Goal: Information Seeking & Learning: Learn about a topic

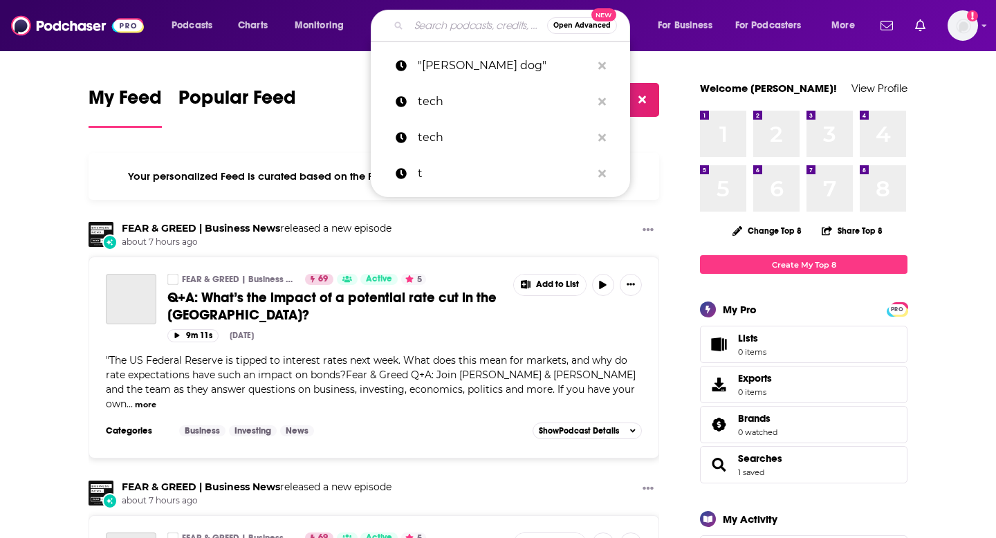
click at [417, 21] on input "Search podcasts, credits, & more..." at bounding box center [478, 26] width 138 height 22
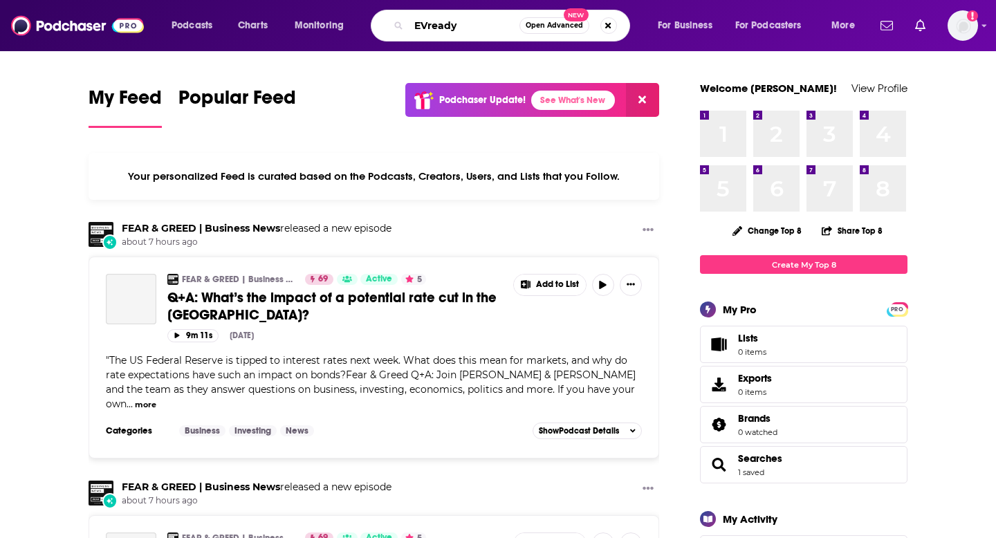
type input "EVready"
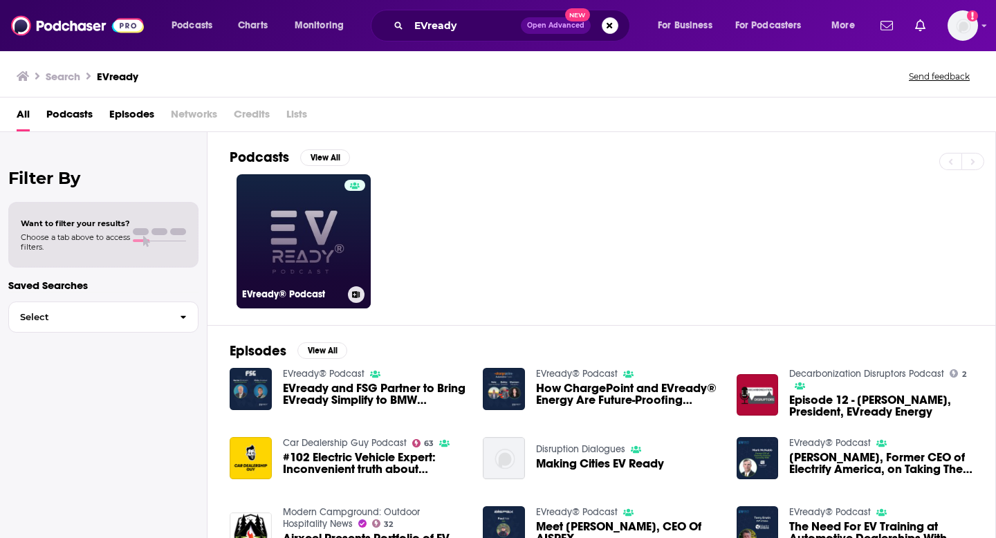
click at [325, 218] on link "EVready® Podcast" at bounding box center [303, 241] width 134 height 134
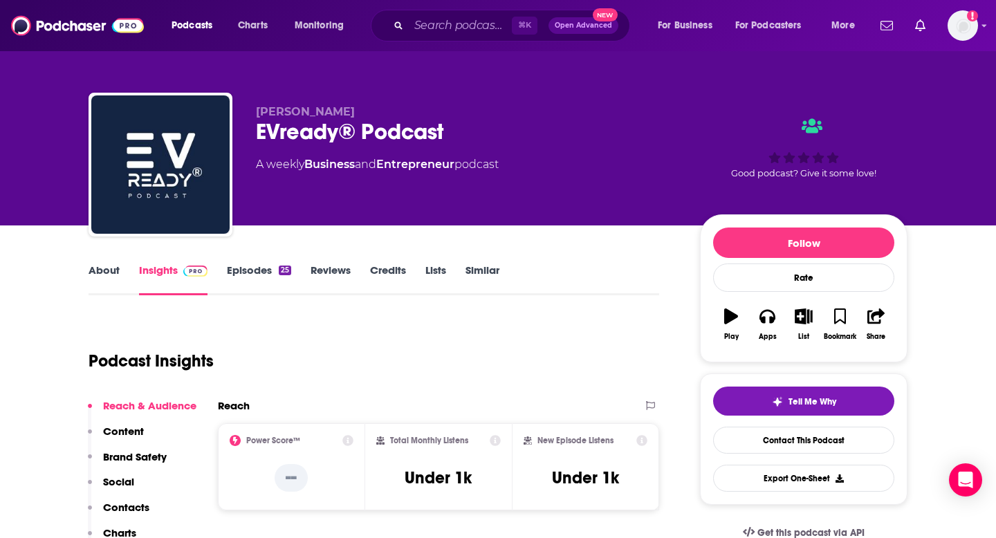
click at [105, 265] on link "About" at bounding box center [103, 279] width 31 height 32
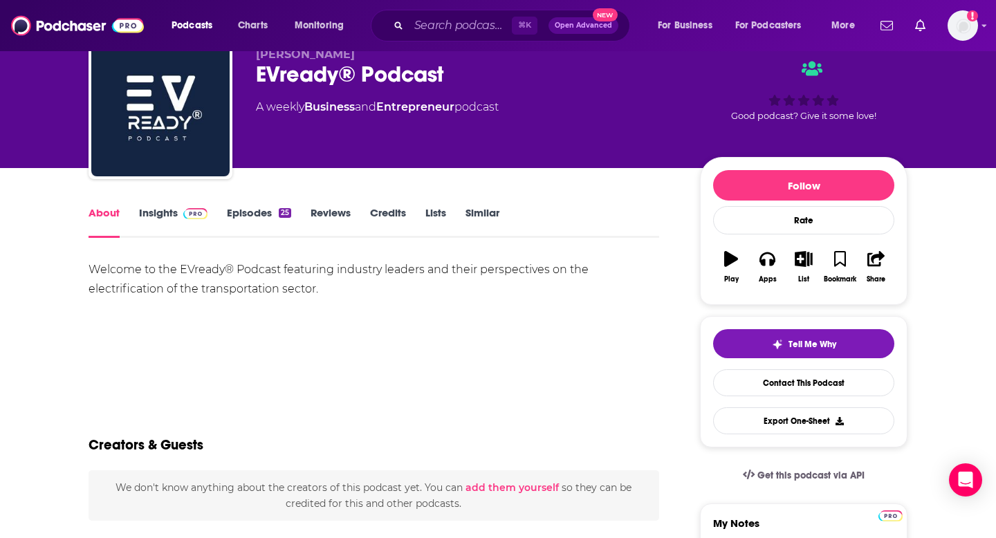
scroll to position [54, 0]
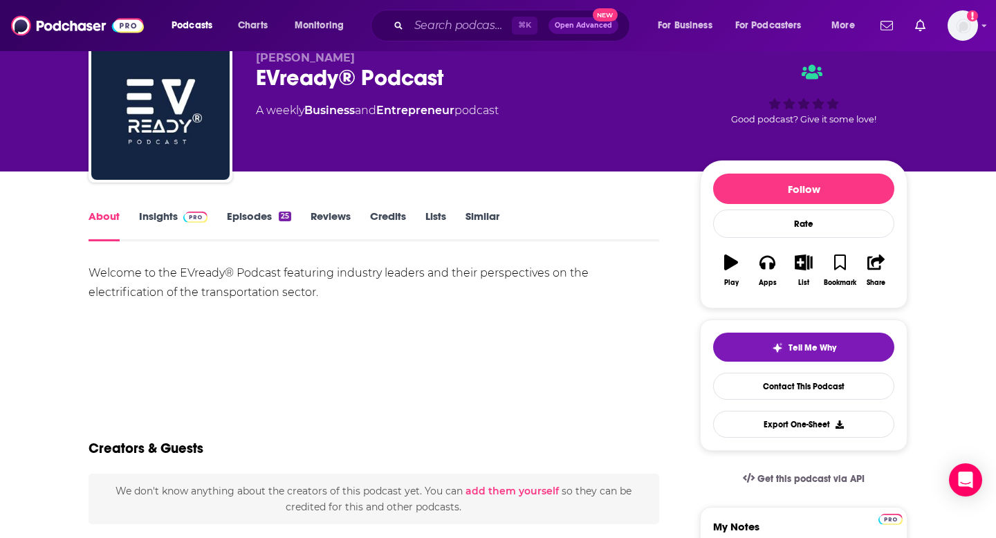
click at [145, 217] on link "Insights" at bounding box center [173, 225] width 68 height 32
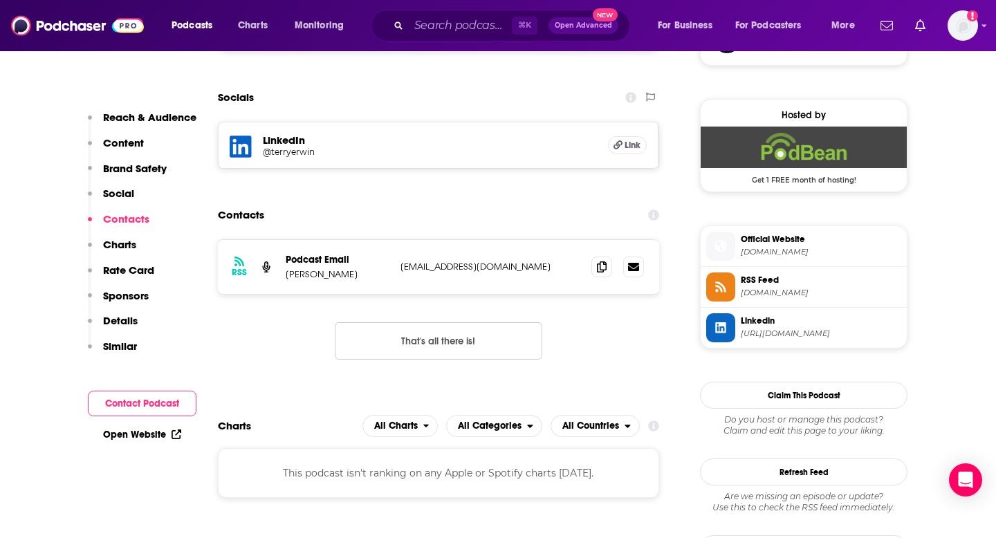
scroll to position [1082, 0]
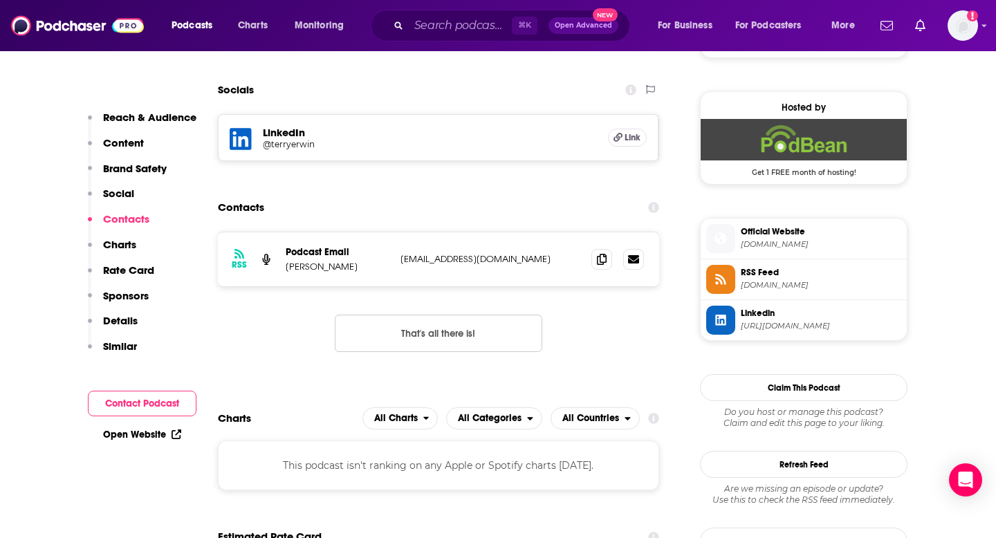
click at [133, 195] on p "Social" at bounding box center [118, 193] width 31 height 13
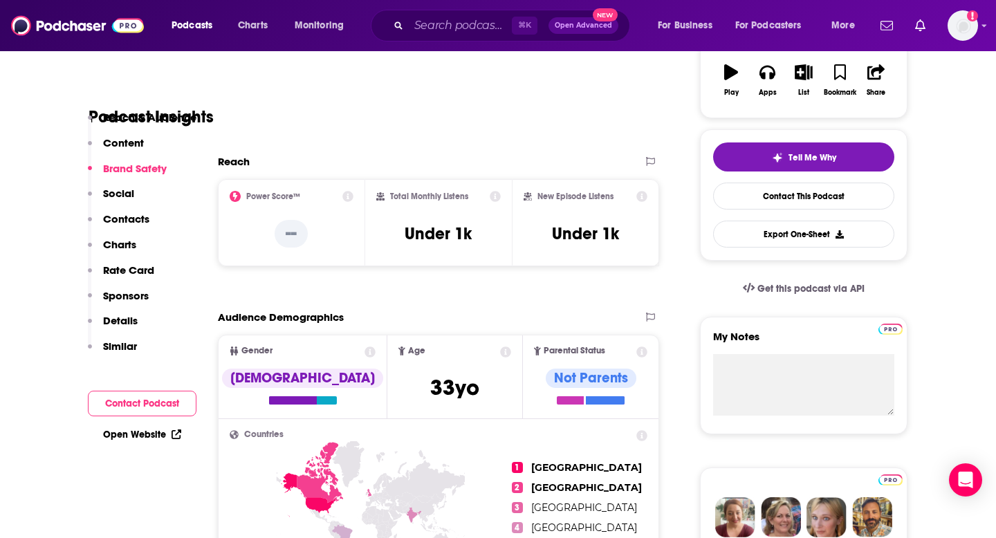
scroll to position [0, 0]
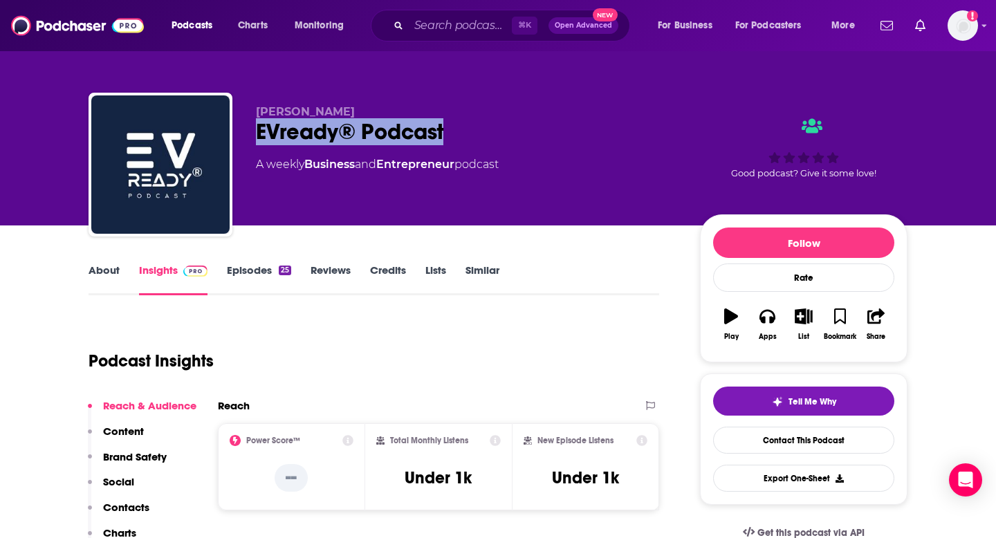
drag, startPoint x: 458, startPoint y: 124, endPoint x: 255, endPoint y: 129, distance: 203.3
click at [256, 129] on div "EVready® Podcast" at bounding box center [467, 131] width 422 height 27
copy h2 "EVready® Podcast"
